Goal: Transaction & Acquisition: Book appointment/travel/reservation

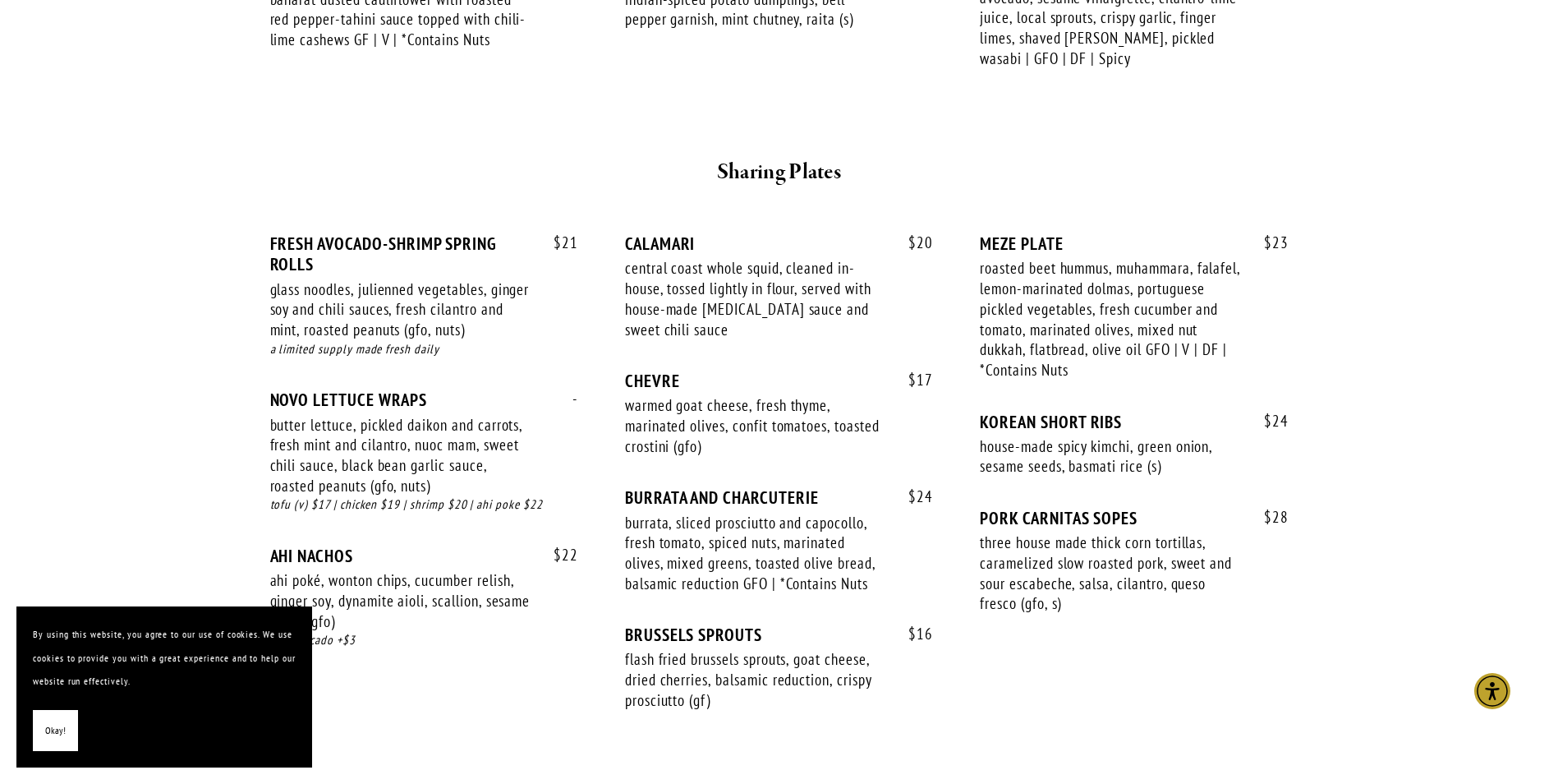
scroll to position [1068, 0]
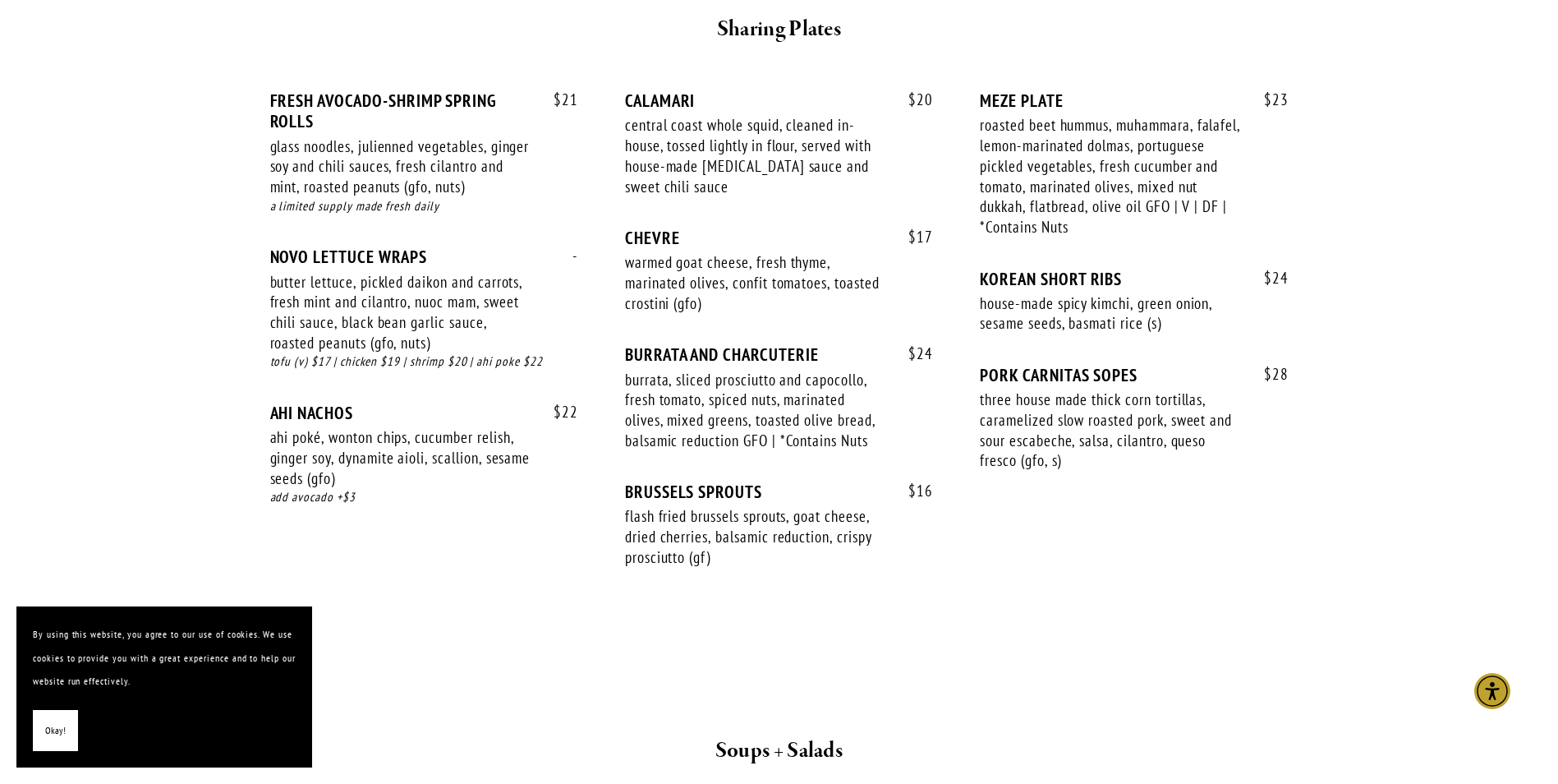
click at [41, 726] on button "Okay!" at bounding box center [55, 731] width 45 height 42
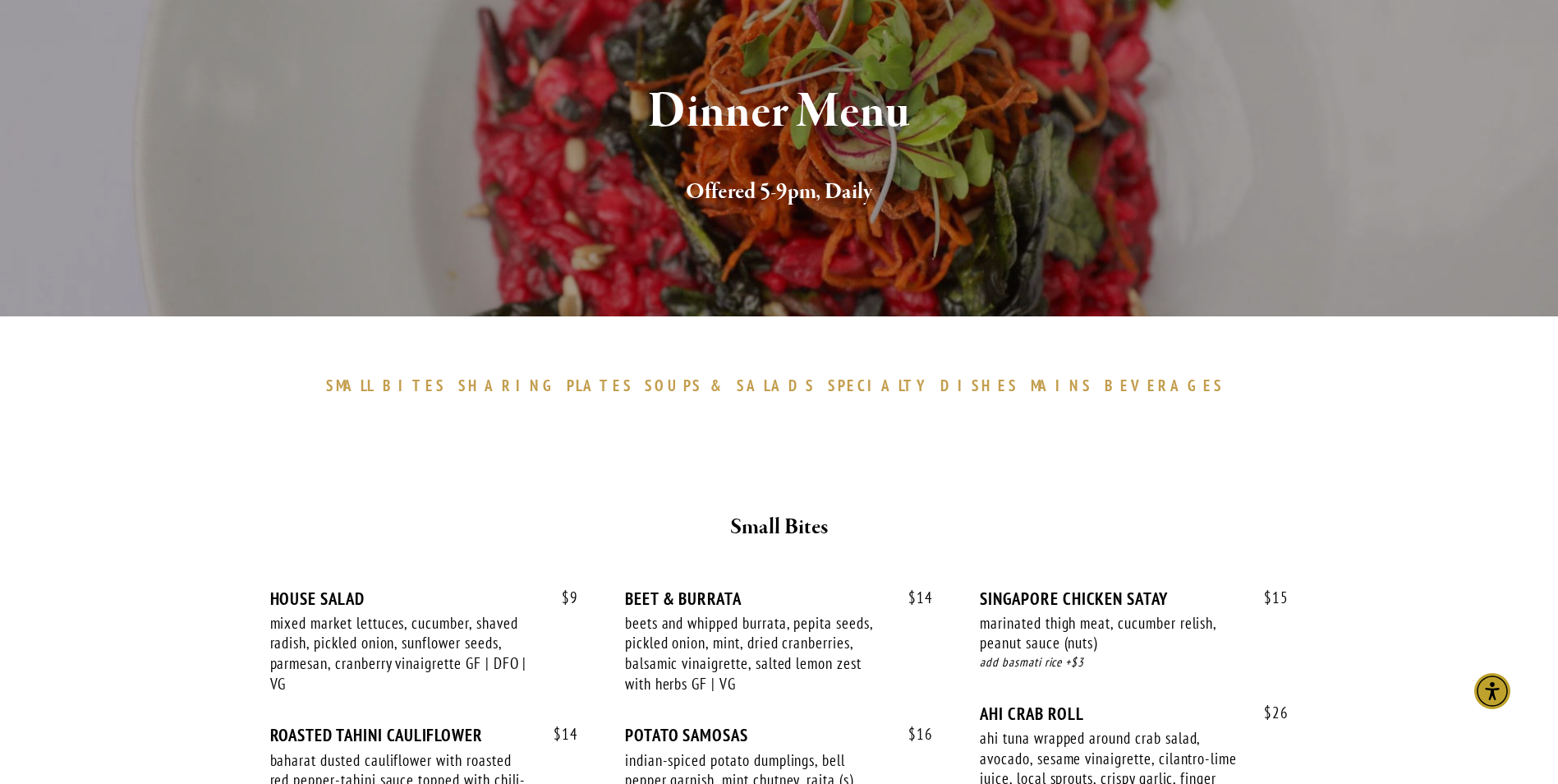
scroll to position [0, 0]
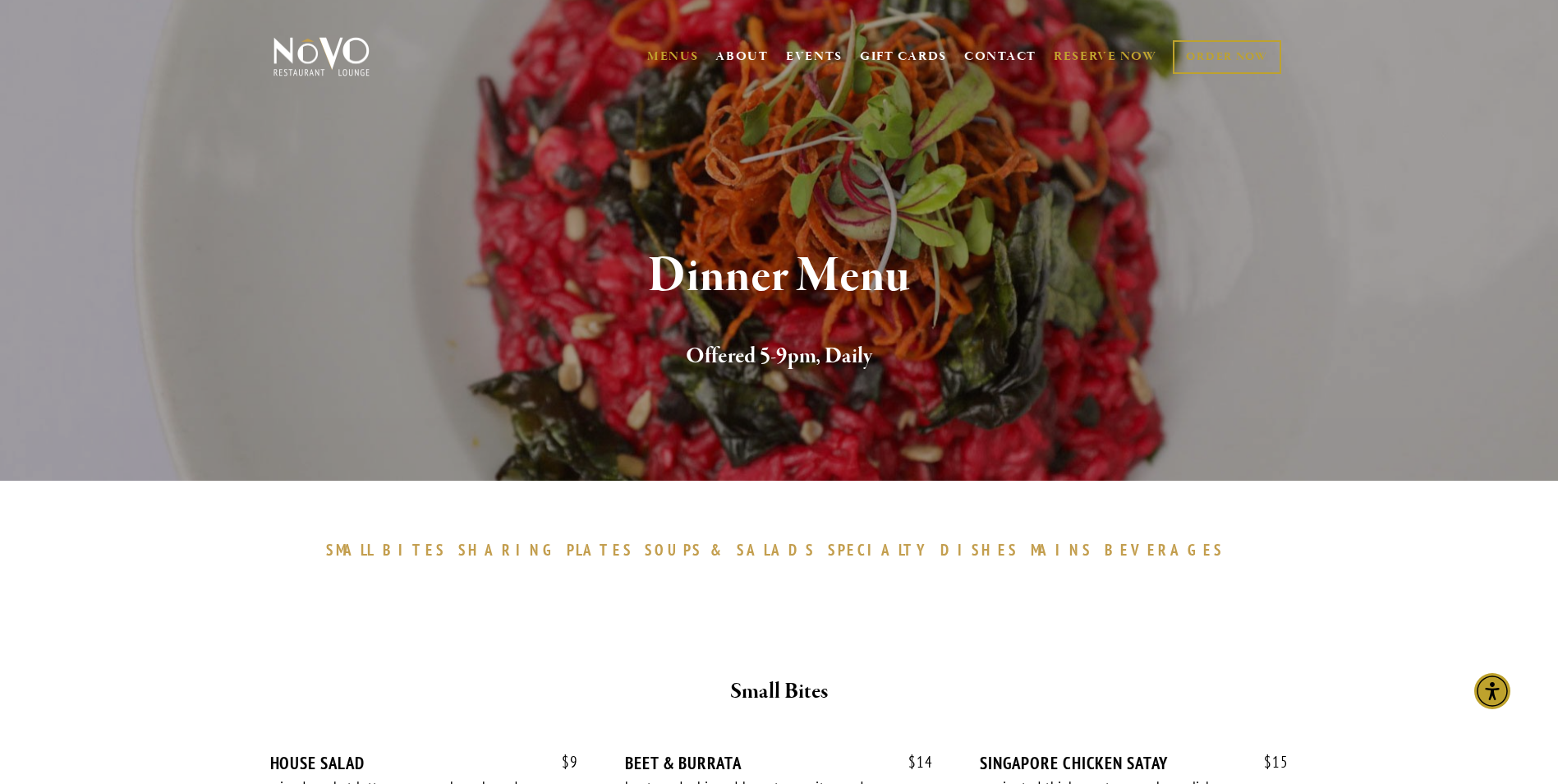
click at [1092, 53] on link "RESERVE NOW" at bounding box center [1106, 56] width 103 height 31
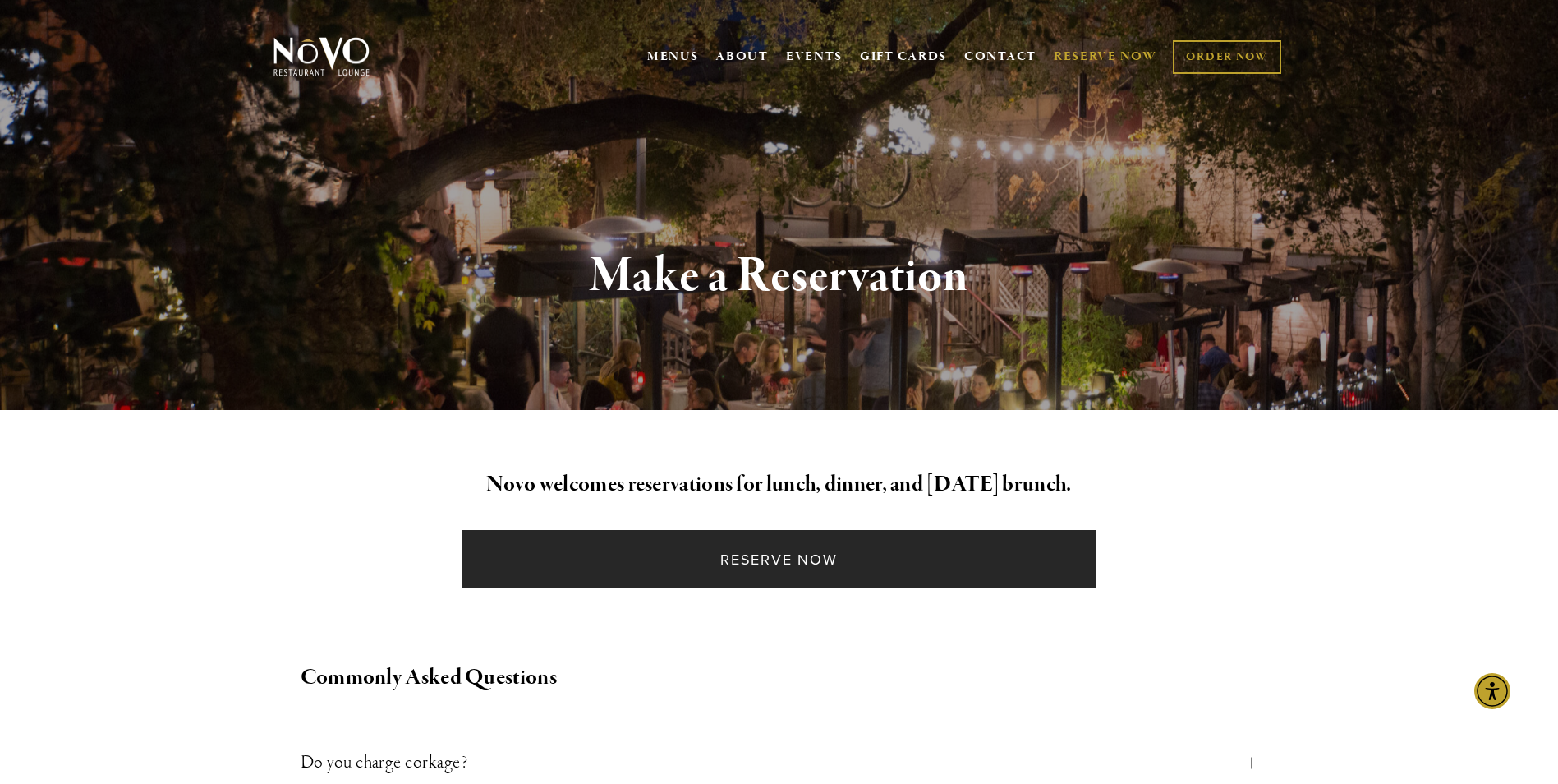
click at [837, 564] on link "Reserve Now" at bounding box center [779, 559] width 633 height 58
